Goal: Navigation & Orientation: Find specific page/section

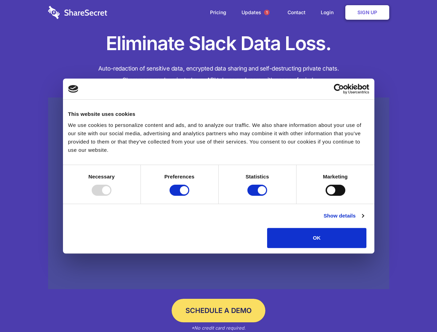
click at [111, 196] on div at bounding box center [102, 190] width 20 height 11
click at [189, 196] on input "Preferences" at bounding box center [179, 190] width 20 height 11
checkbox input "false"
click at [258, 196] on input "Statistics" at bounding box center [257, 190] width 20 height 11
checkbox input "false"
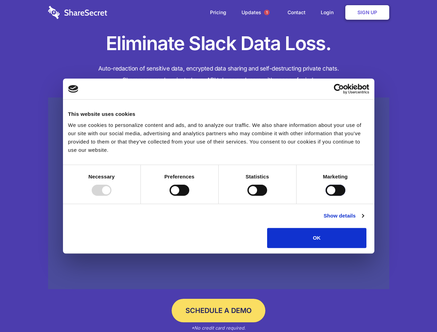
click at [325, 196] on input "Marketing" at bounding box center [335, 190] width 20 height 11
checkbox input "true"
click at [363, 220] on link "Show details" at bounding box center [343, 216] width 40 height 8
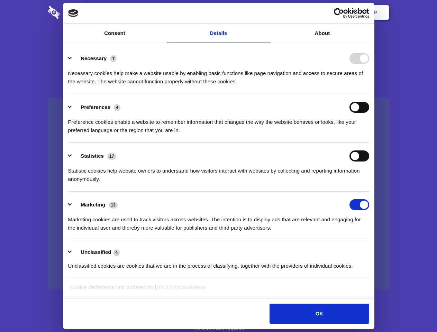
click at [369, 94] on li "Necessary 7 Necessary cookies help make a website usable by enabling basic func…" at bounding box center [218, 69] width 301 height 49
click at [266, 12] on span "1" at bounding box center [267, 13] width 6 height 6
